Goal: Transaction & Acquisition: Purchase product/service

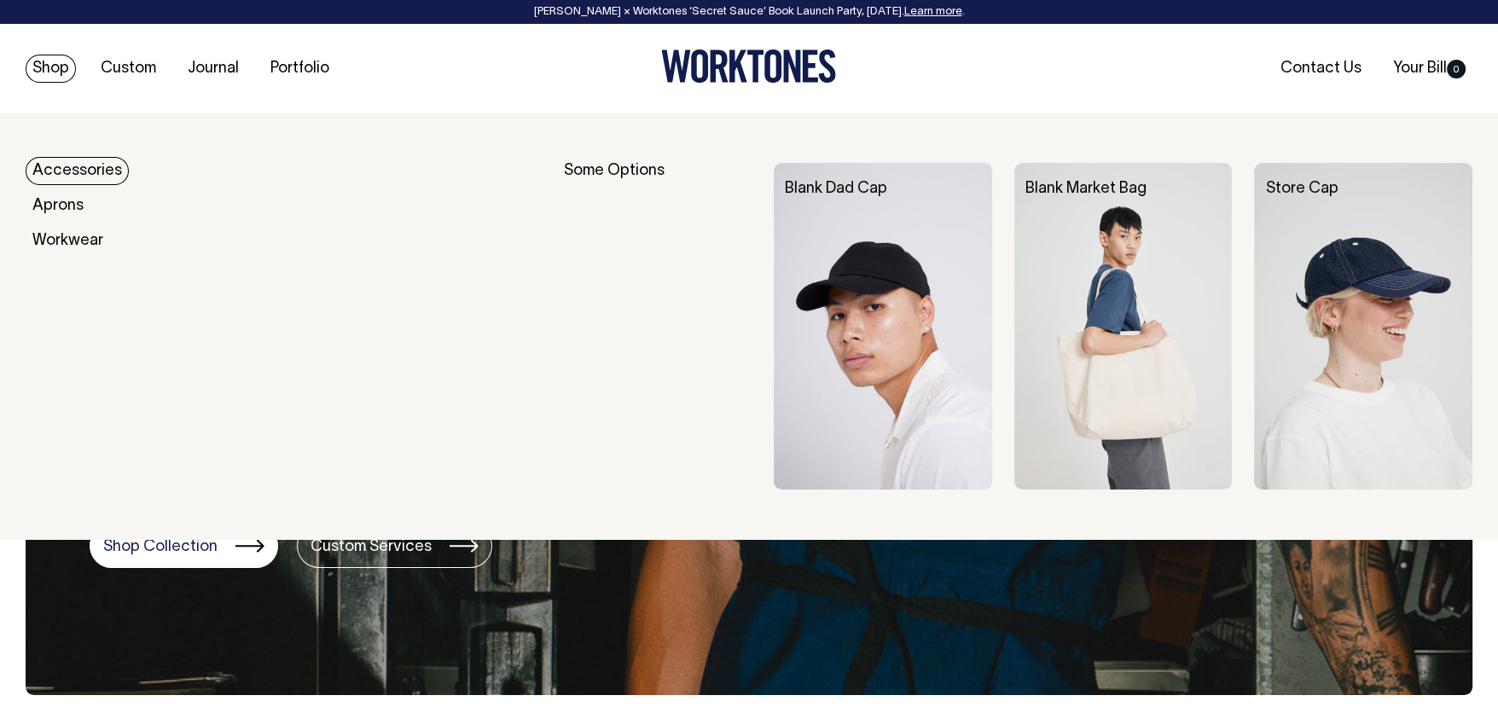
click at [91, 164] on link "Accessories" at bounding box center [77, 171] width 103 height 28
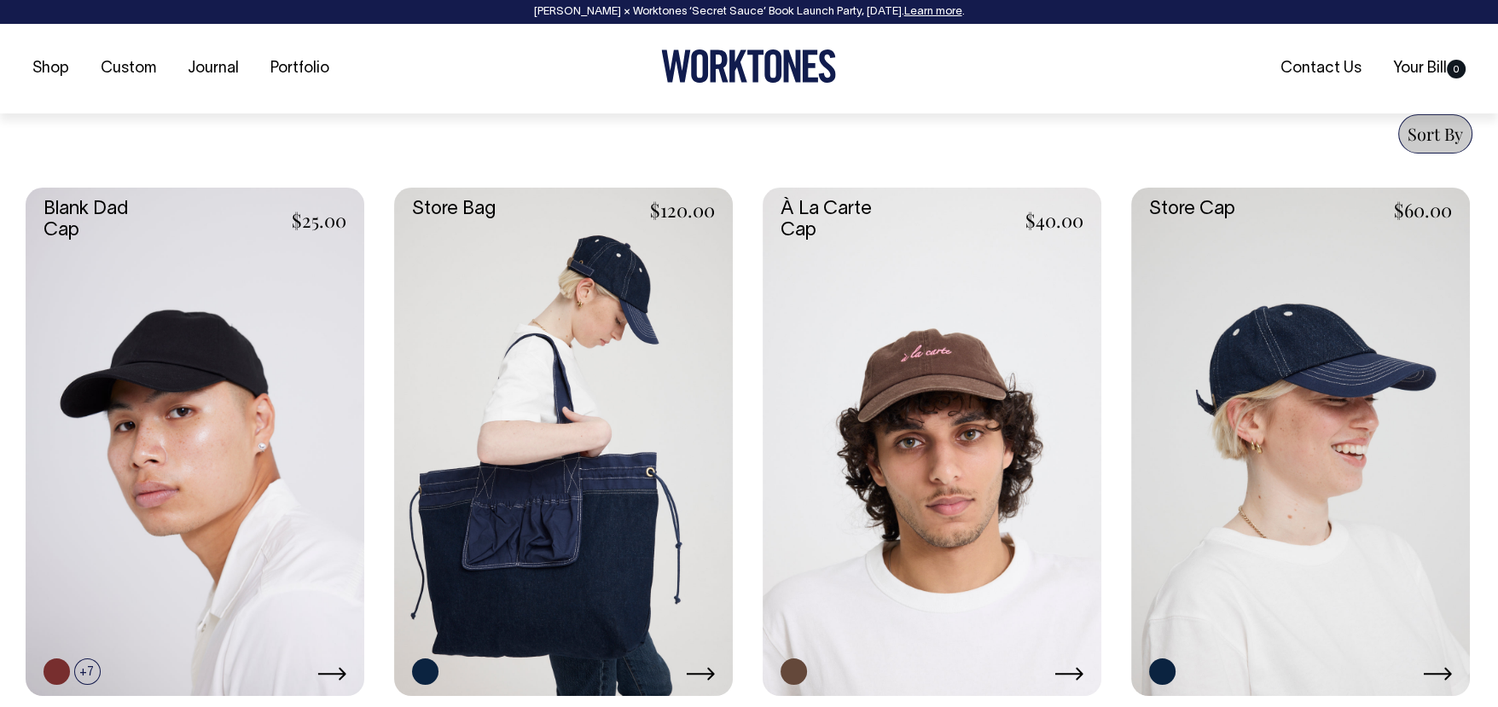
scroll to position [663, 0]
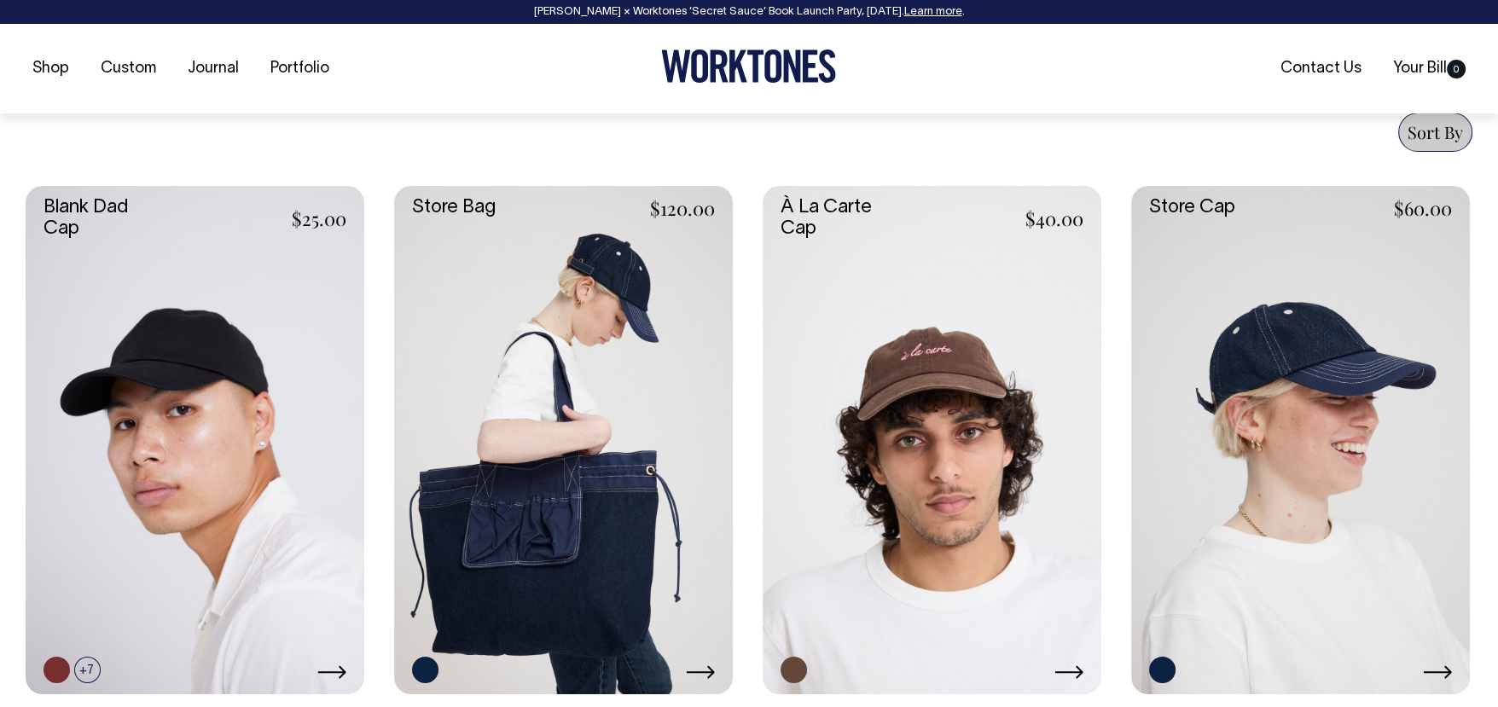
click at [908, 381] on link at bounding box center [932, 440] width 339 height 508
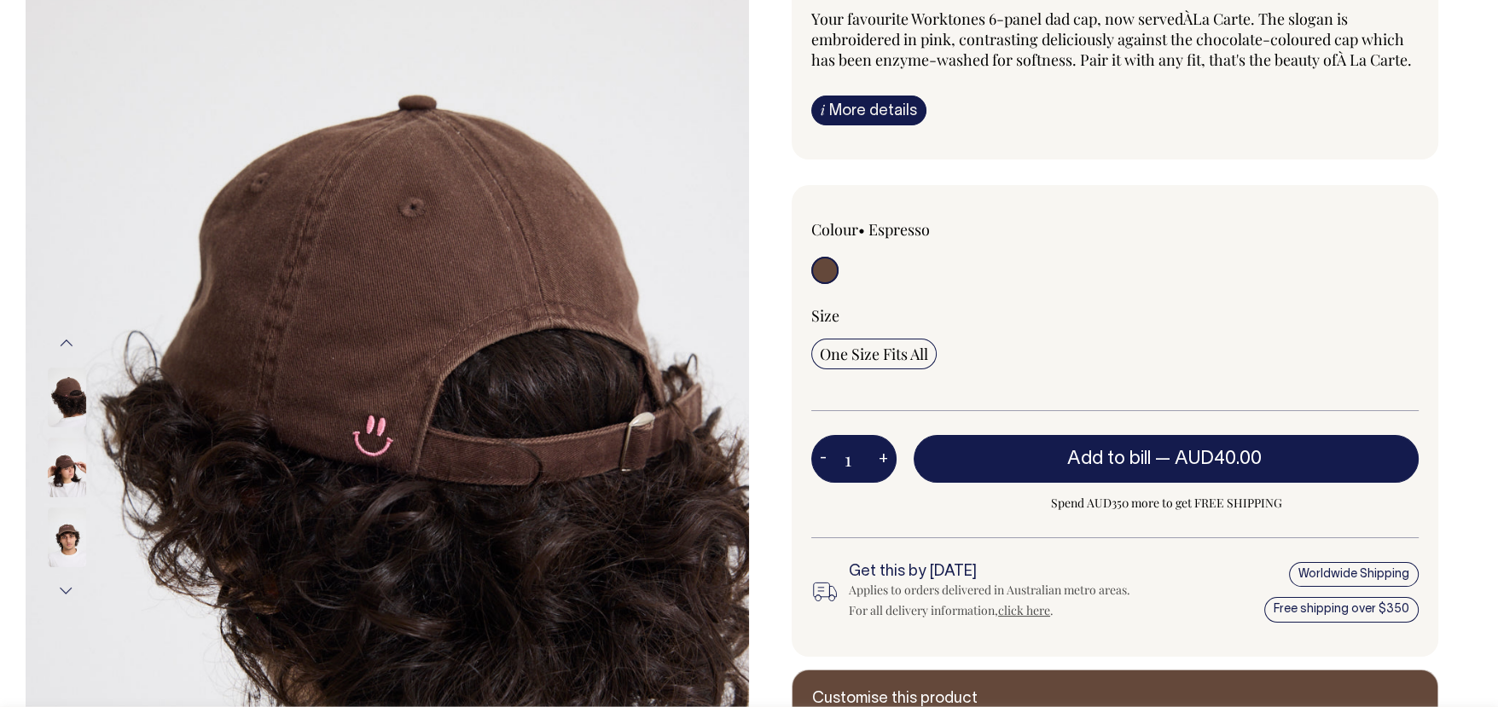
scroll to position [188, 0]
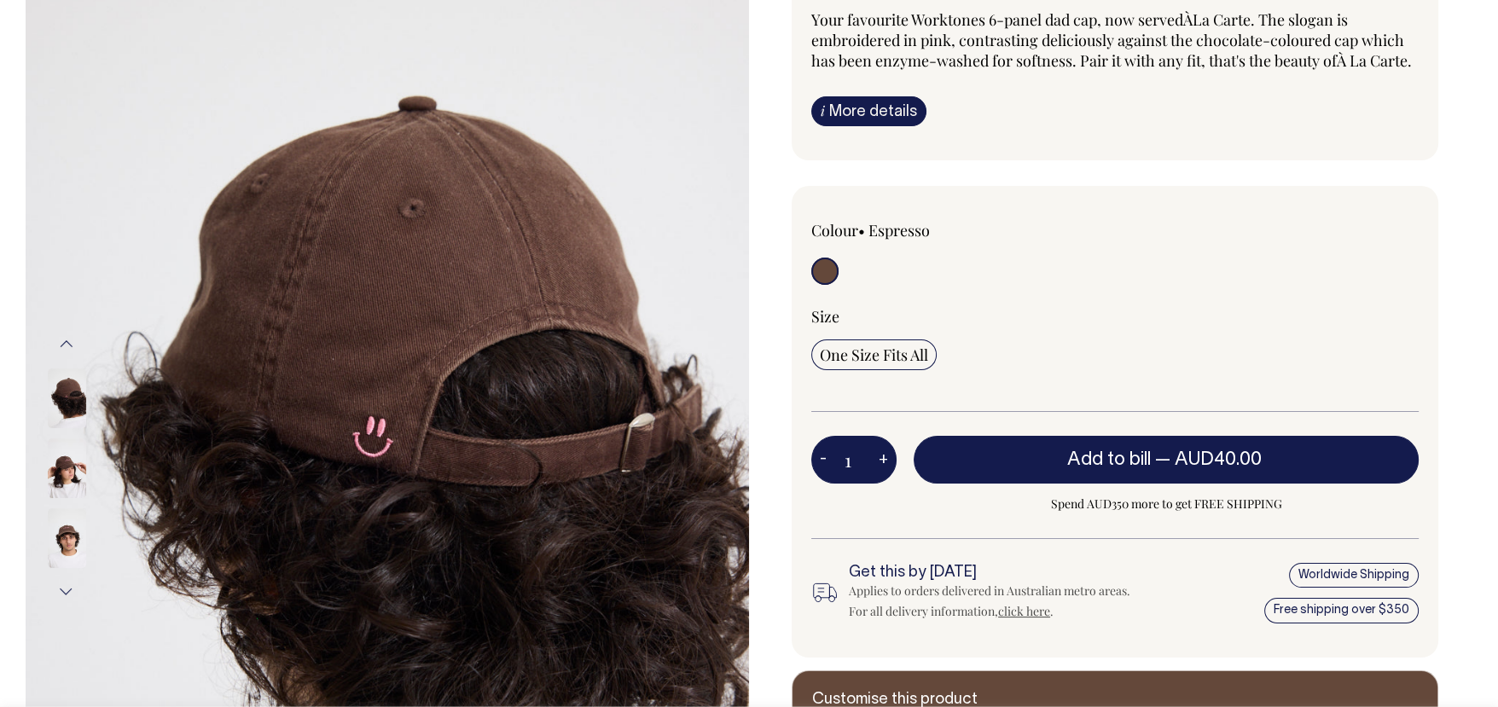
click at [72, 465] on img at bounding box center [67, 468] width 38 height 60
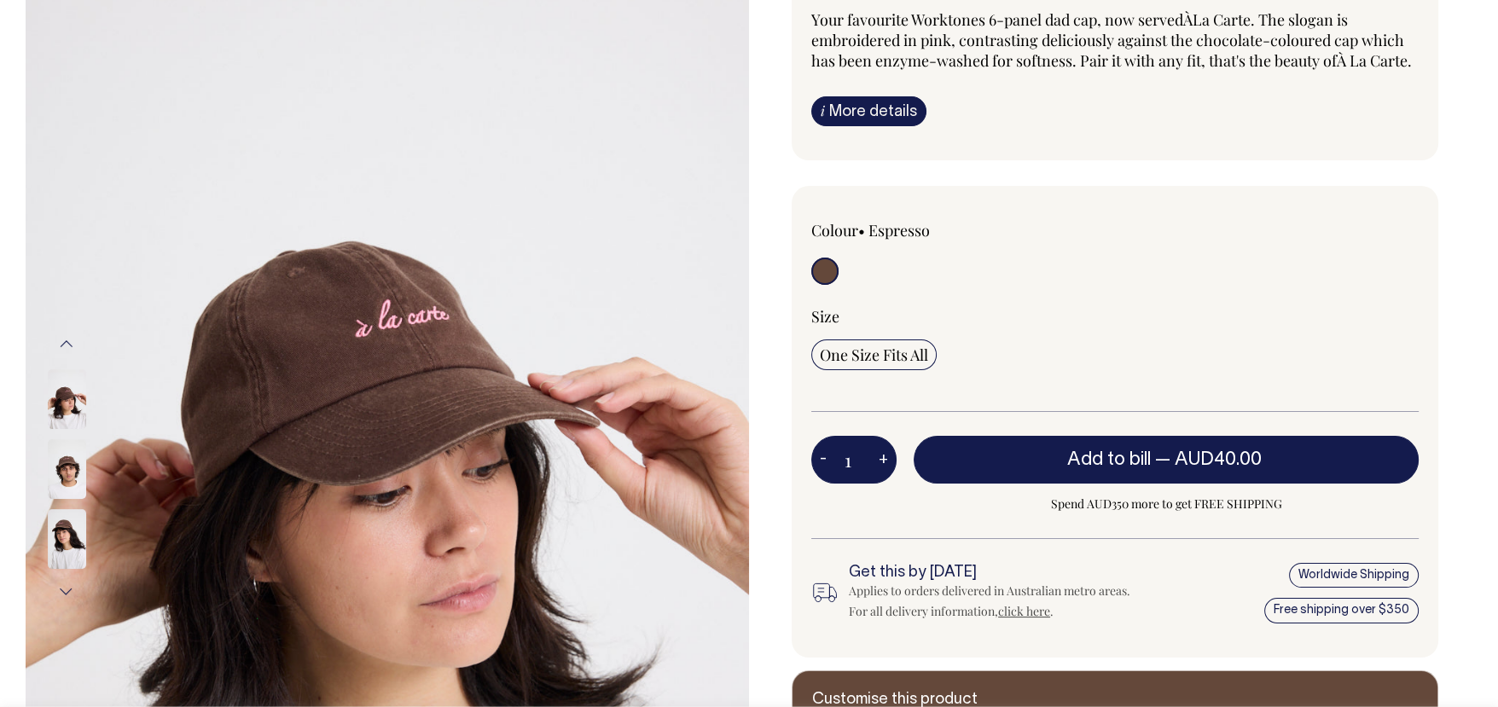
click at [67, 555] on img at bounding box center [67, 539] width 38 height 60
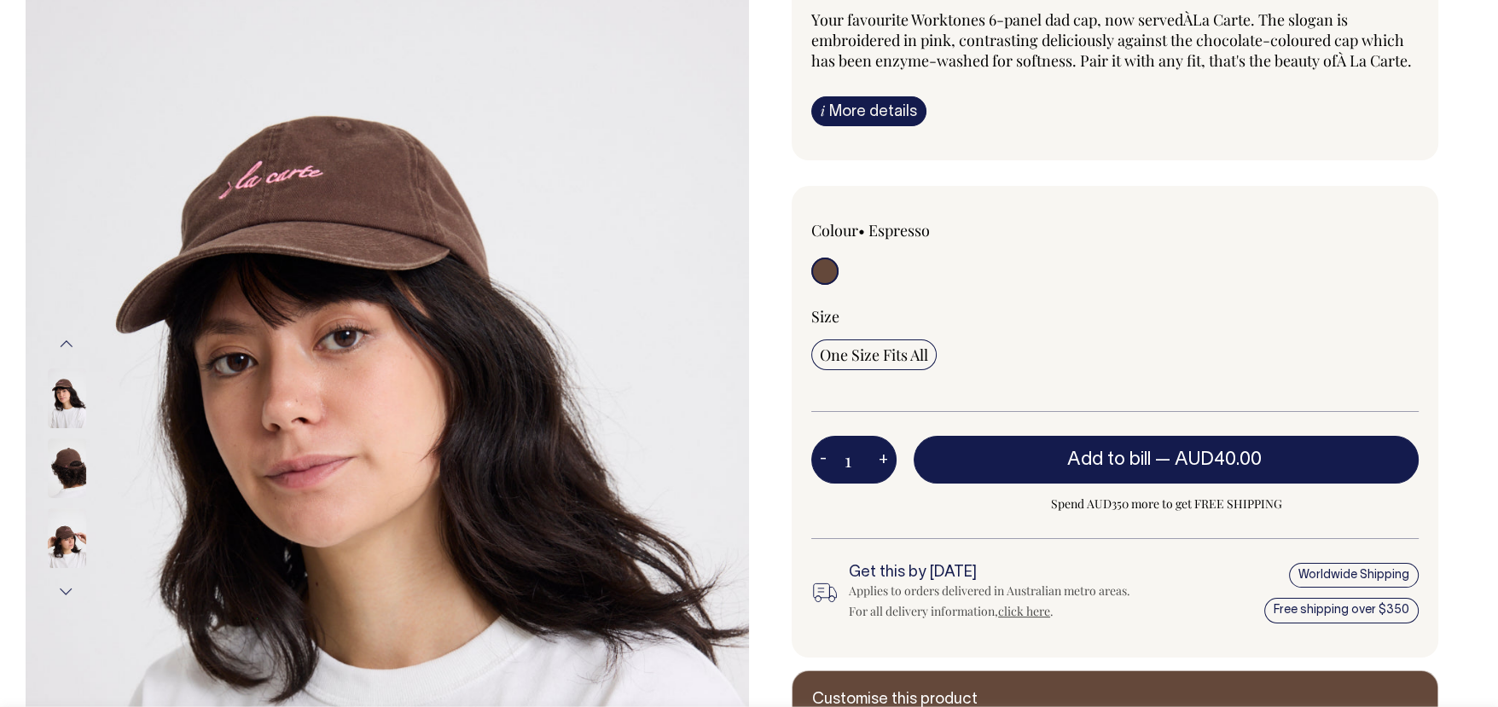
click at [66, 474] on img at bounding box center [67, 468] width 38 height 60
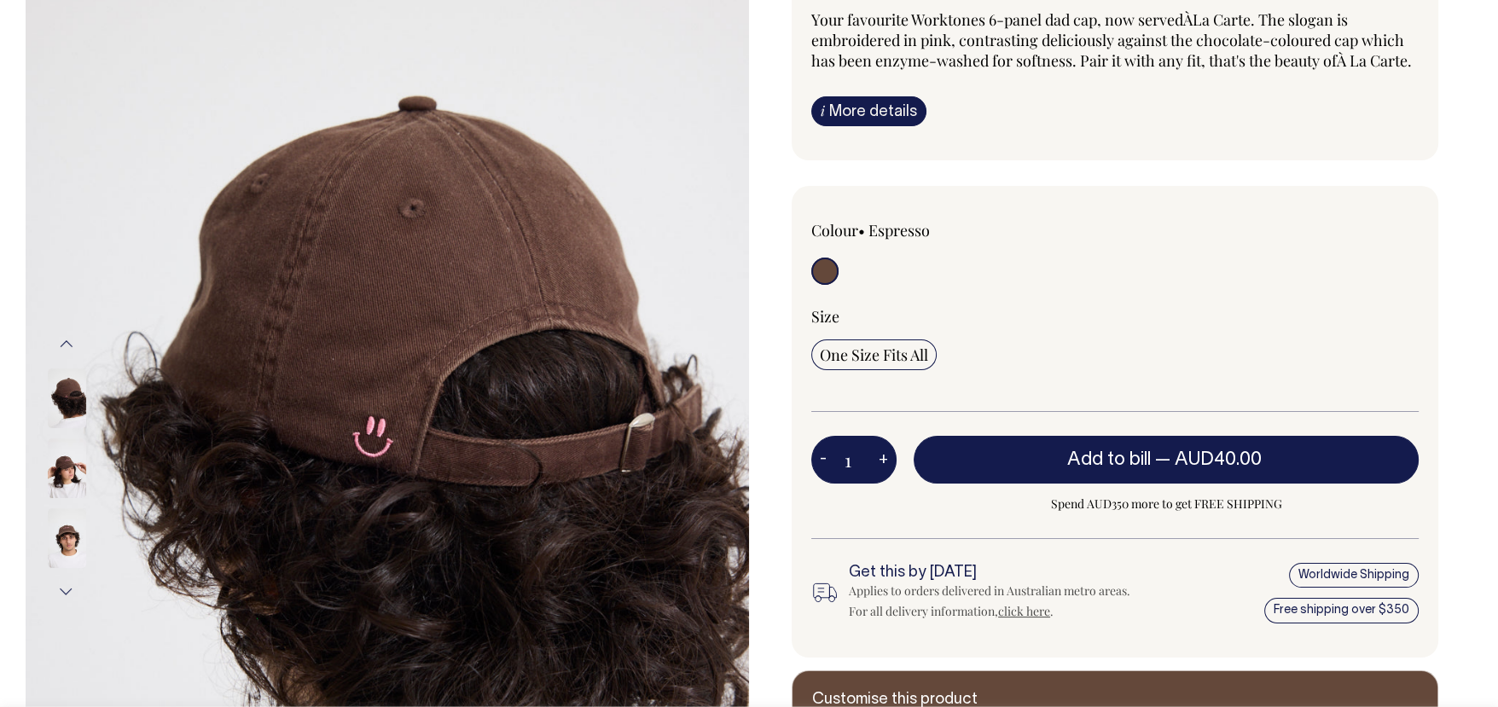
click at [78, 358] on img at bounding box center [67, 329] width 38 height 60
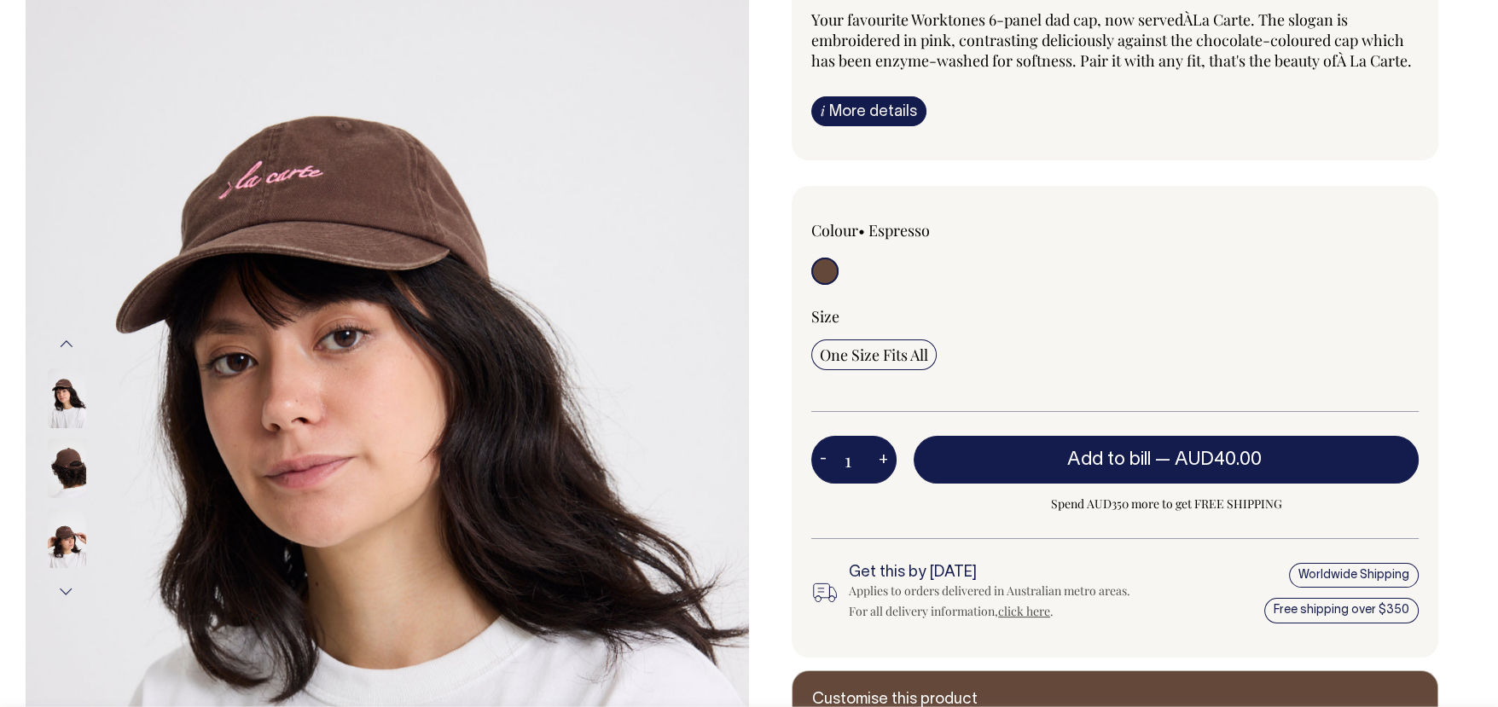
click at [74, 462] on img at bounding box center [67, 468] width 38 height 60
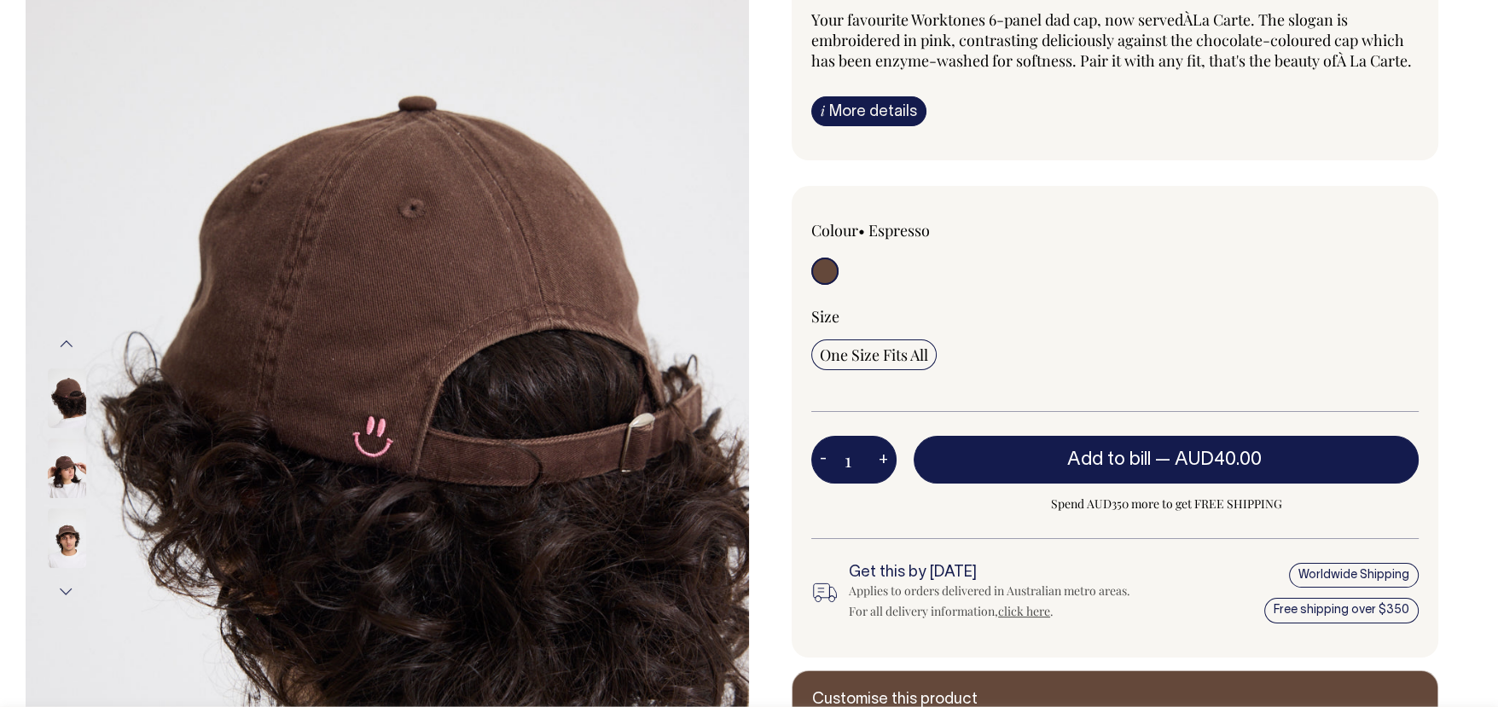
click at [66, 518] on div at bounding box center [89, 398] width 85 height 768
click at [69, 542] on img at bounding box center [67, 538] width 38 height 60
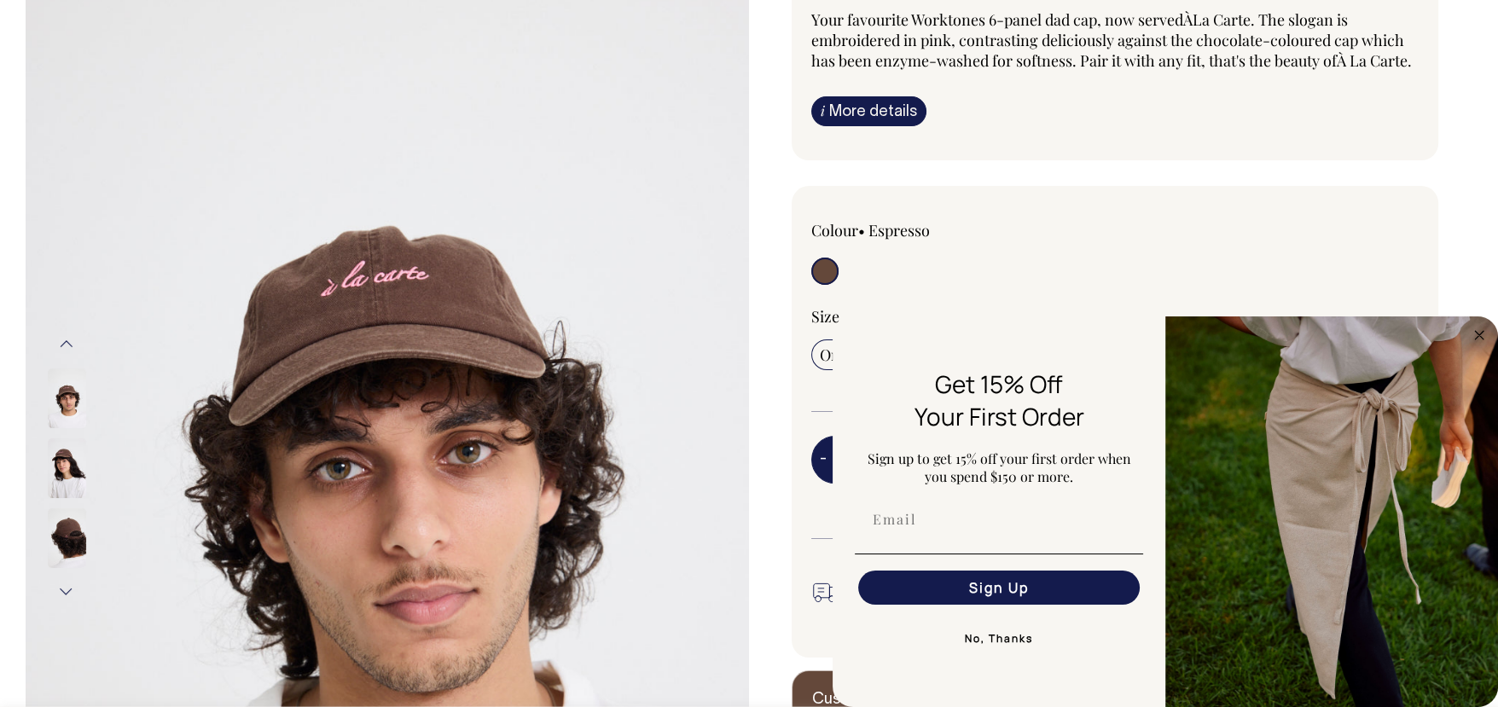
click at [70, 539] on img at bounding box center [67, 538] width 38 height 60
